Goal: Task Accomplishment & Management: Use online tool/utility

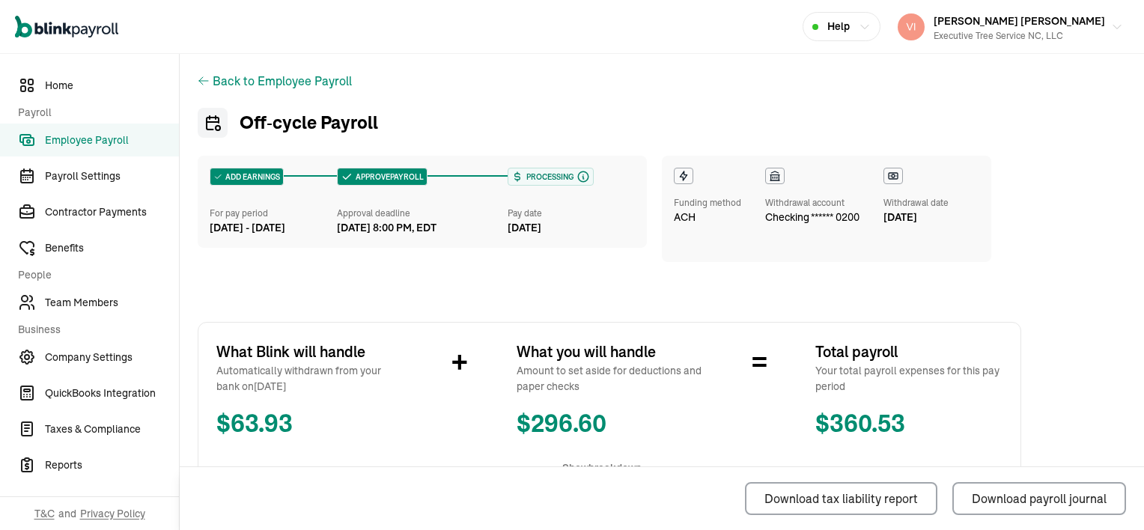
scroll to position [344, 0]
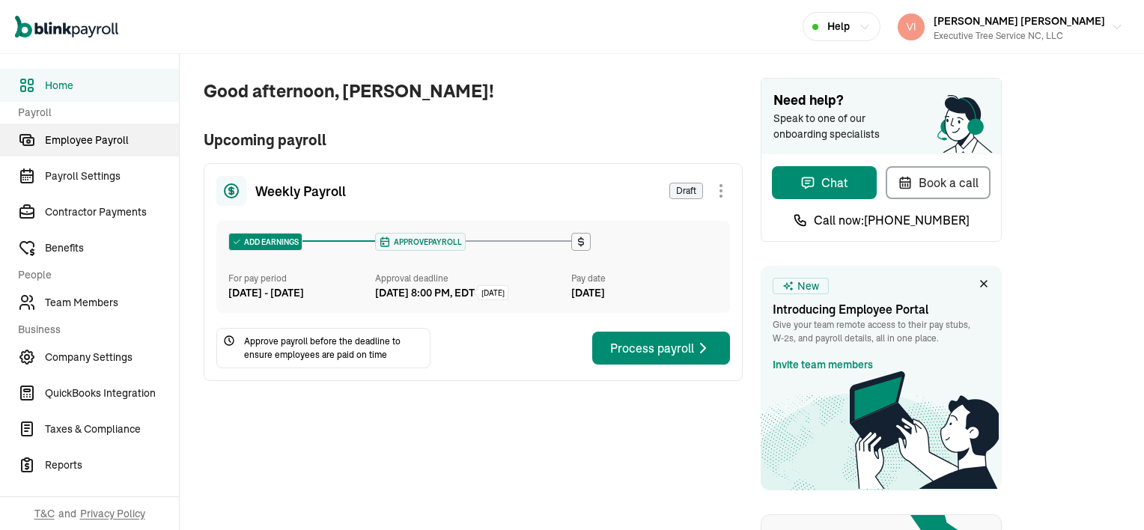
click at [81, 138] on span "Employee Payroll" at bounding box center [112, 140] width 134 height 16
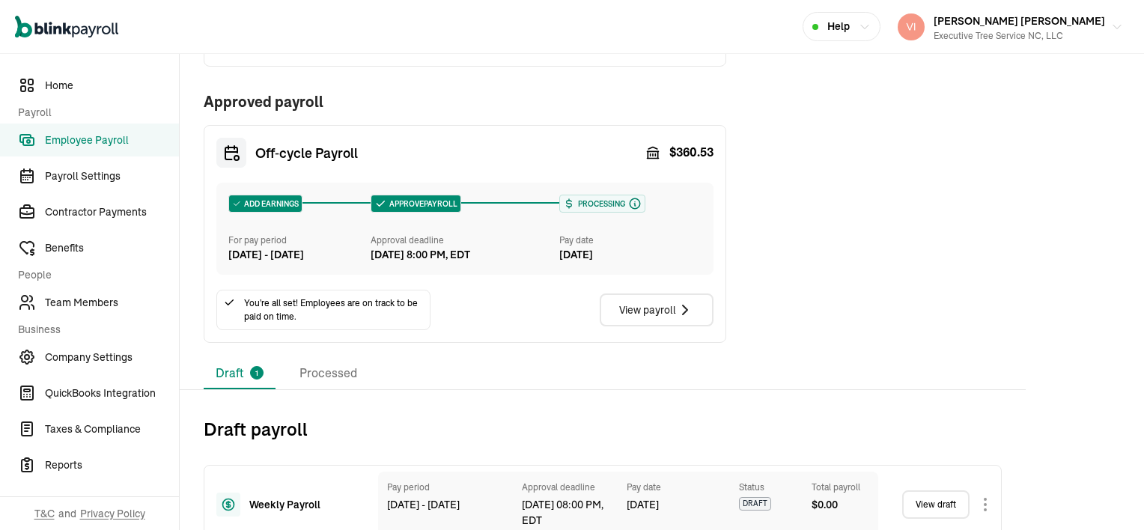
scroll to position [330, 0]
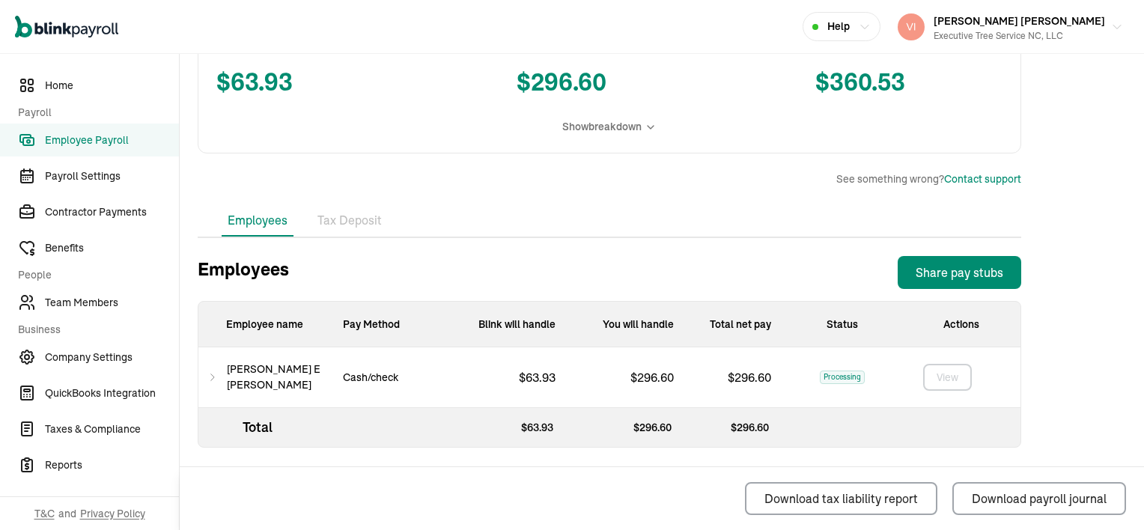
scroll to position [344, 0]
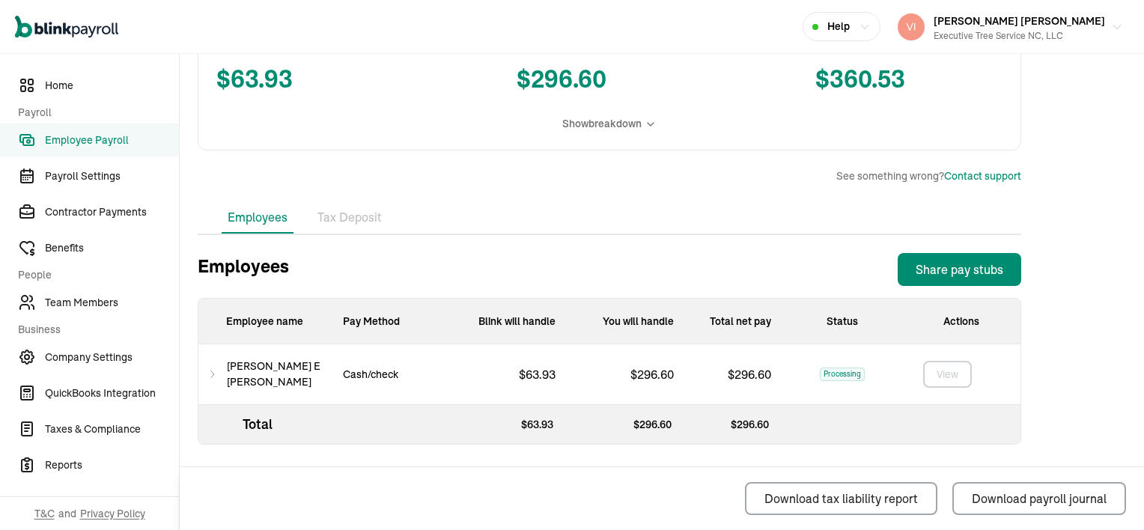
click at [838, 374] on span "Processing" at bounding box center [842, 374] width 45 height 13
click at [757, 268] on div "Employees Share pay stubs" at bounding box center [609, 269] width 823 height 33
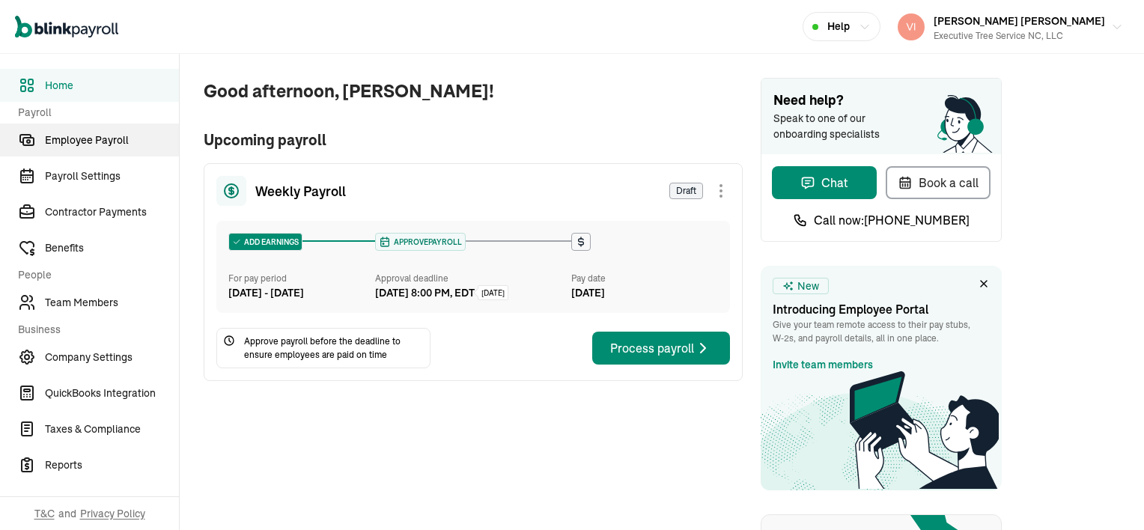
click at [81, 138] on span "Employee Payroll" at bounding box center [112, 140] width 134 height 16
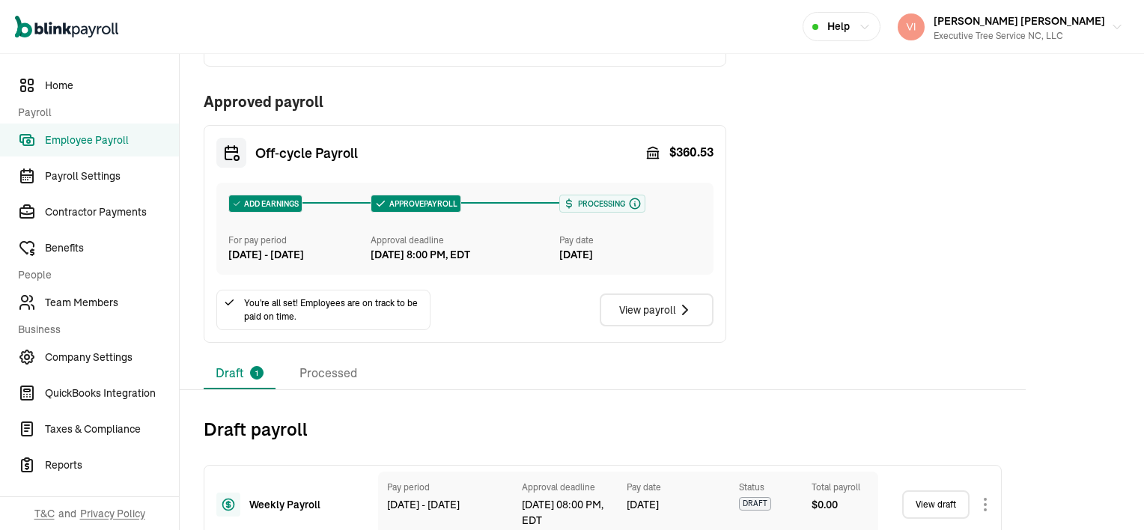
scroll to position [330, 0]
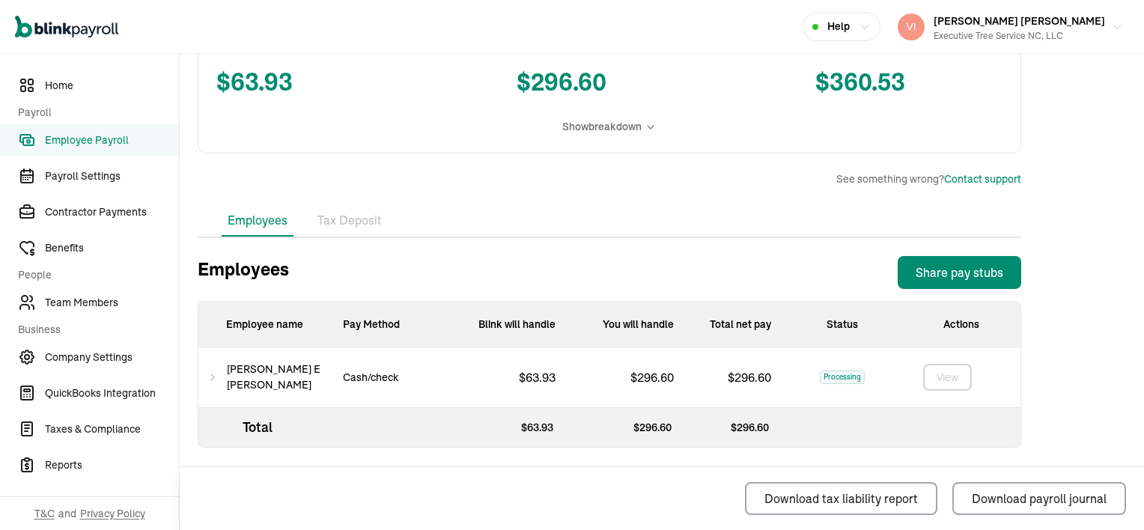
scroll to position [344, 0]
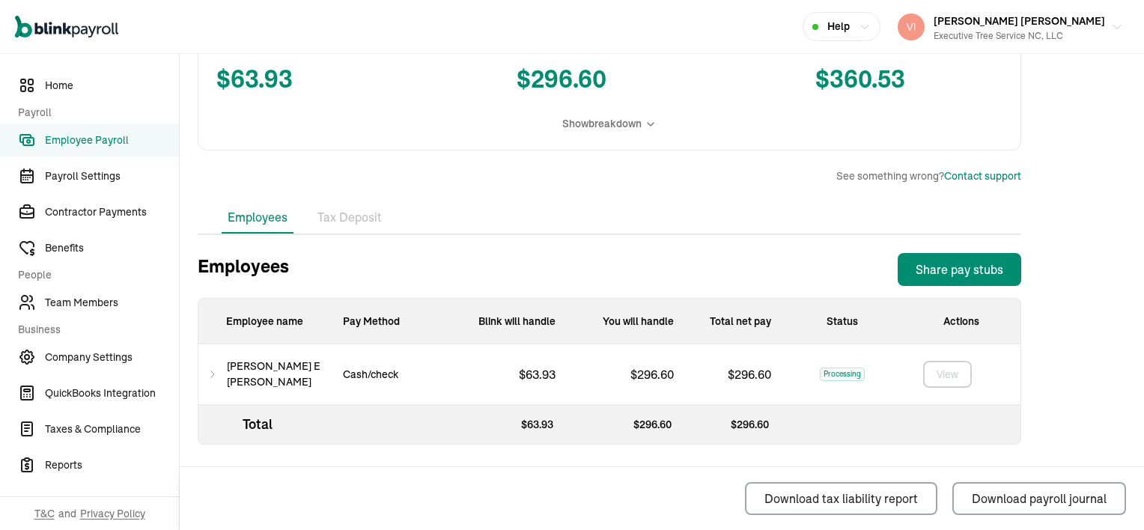
click at [838, 374] on span "Processing" at bounding box center [842, 374] width 45 height 13
click at [757, 268] on div "Employees Share pay stubs" at bounding box center [609, 269] width 823 height 33
